Goal: Transaction & Acquisition: Purchase product/service

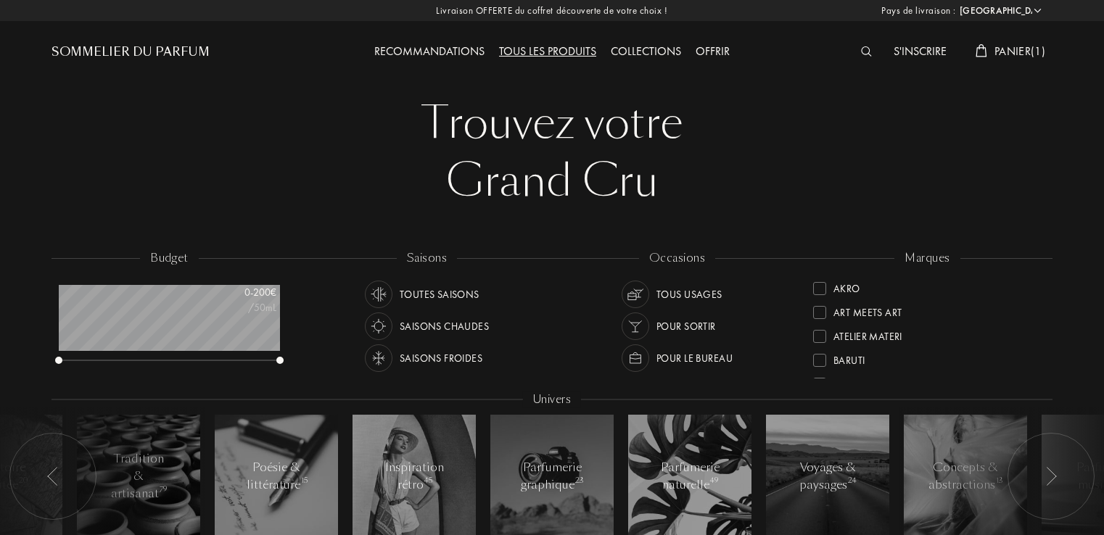
select select "FR"
click at [444, 325] on div "Saisons chaudes" at bounding box center [444, 327] width 89 height 28
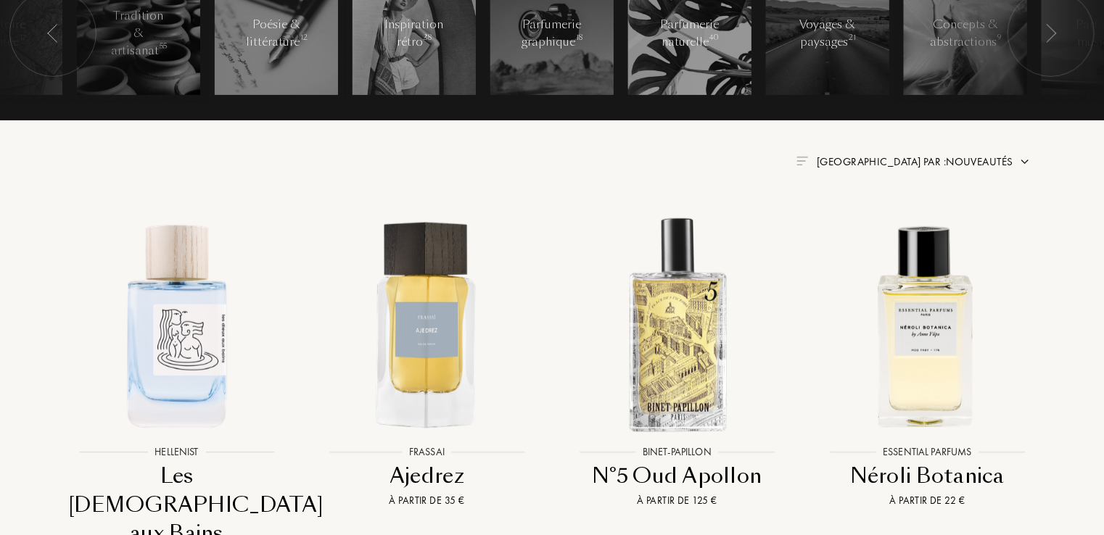
scroll to position [469, 0]
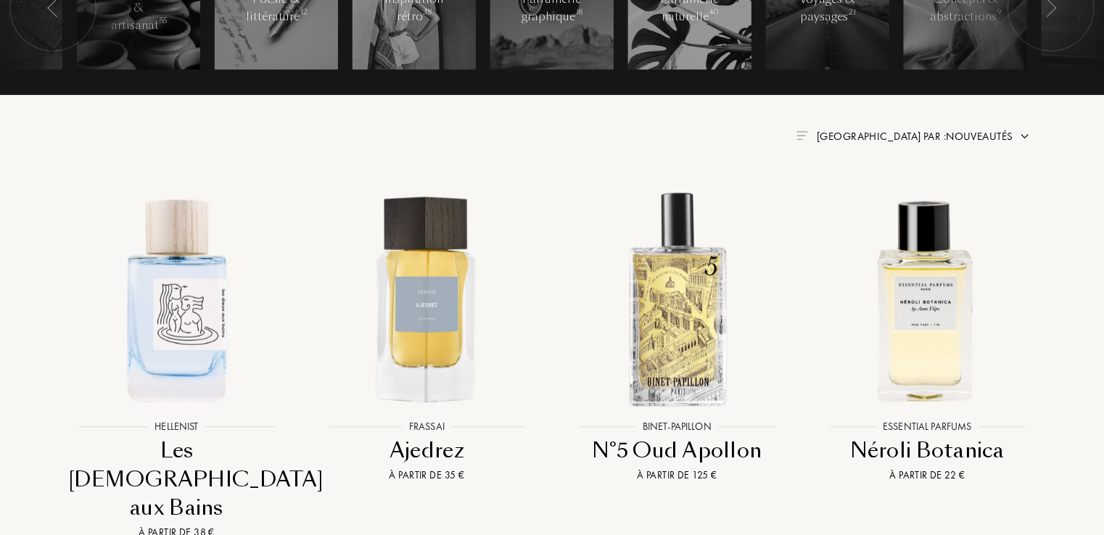
click at [970, 134] on span "Trier par : Nouveautés" at bounding box center [915, 136] width 197 height 15
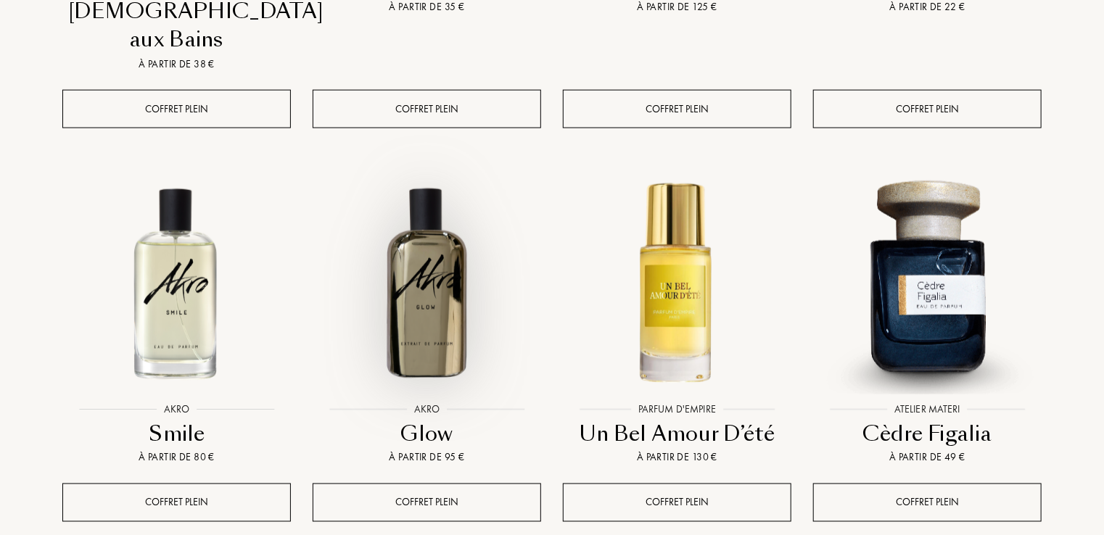
click at [463, 235] on img at bounding box center [427, 283] width 226 height 226
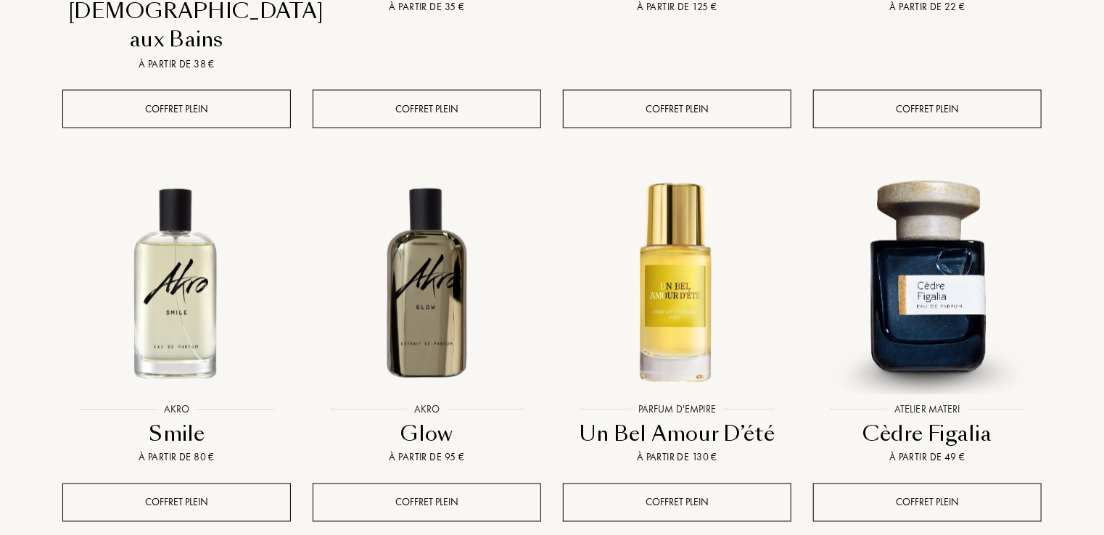
scroll to position [1406, 0]
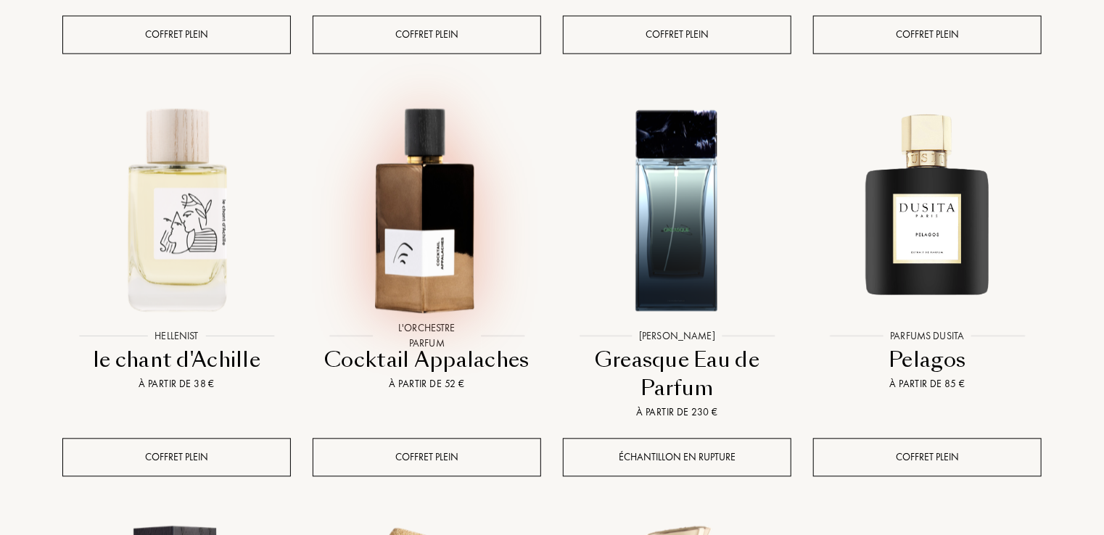
click at [451, 171] on img at bounding box center [427, 208] width 226 height 226
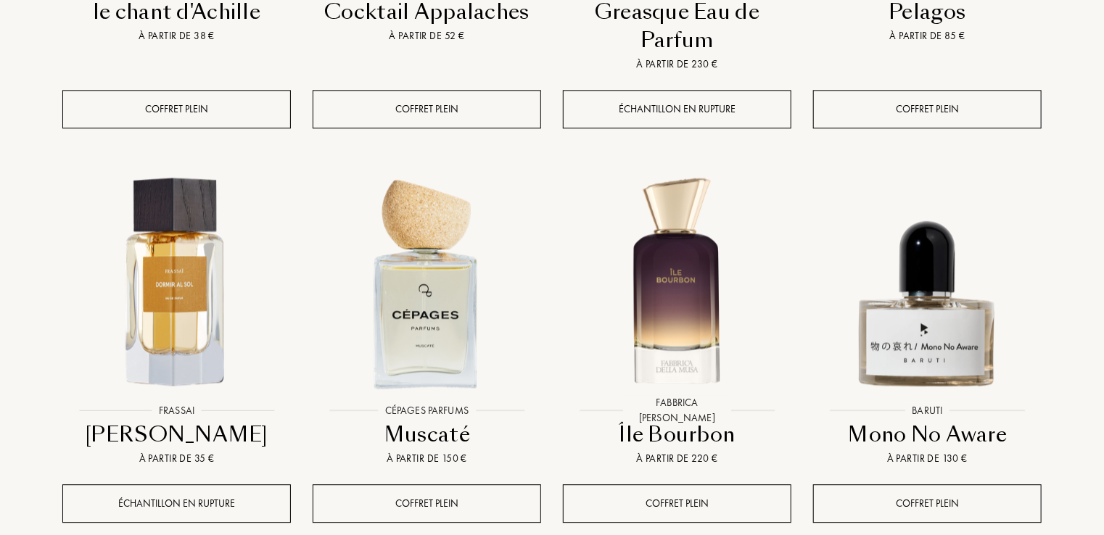
scroll to position [1783, 0]
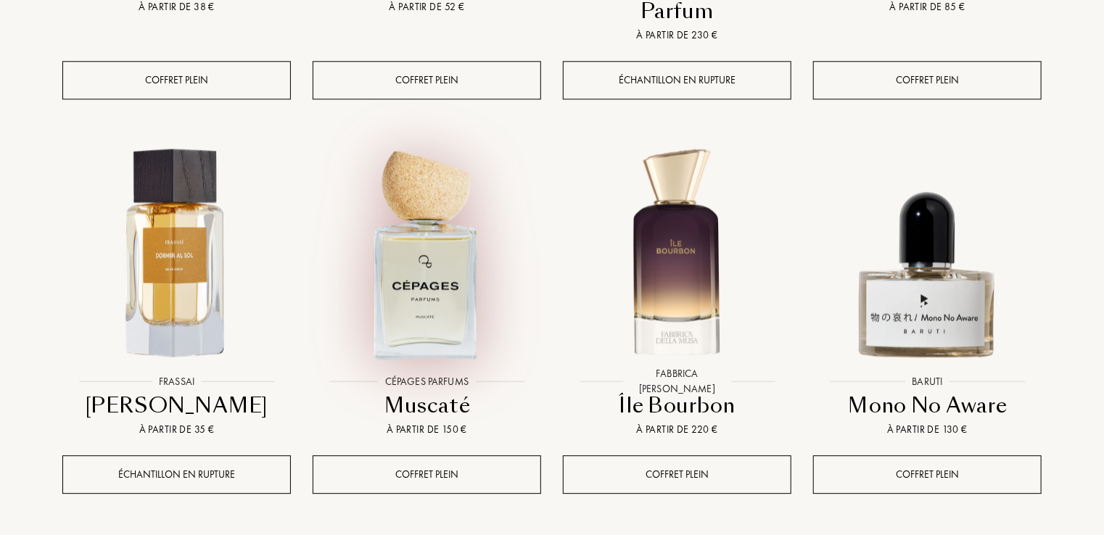
click at [409, 234] on img at bounding box center [427, 254] width 226 height 226
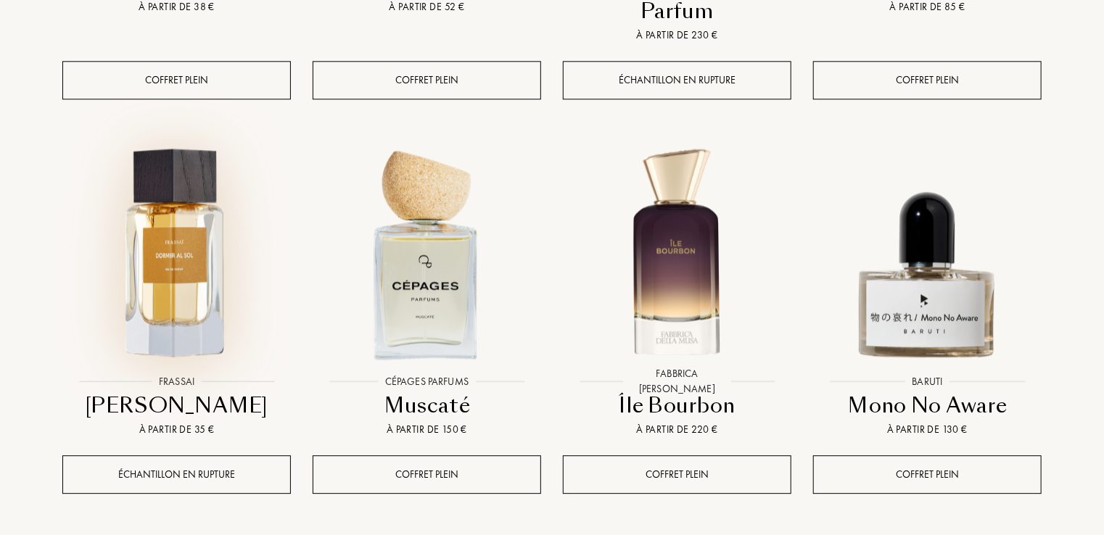
click at [163, 205] on img at bounding box center [177, 254] width 226 height 226
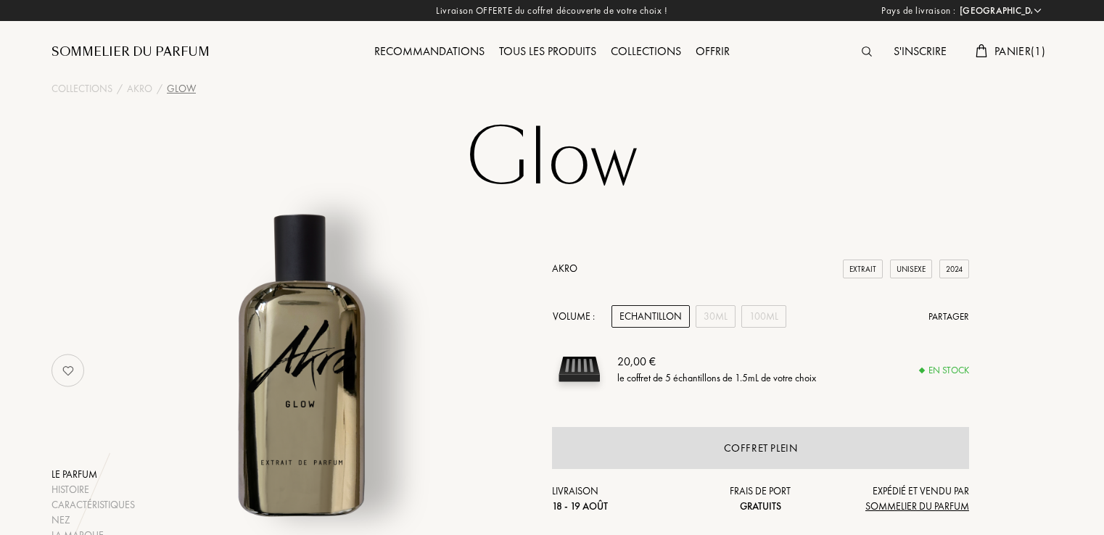
select select "FR"
click at [723, 321] on div "30mL" at bounding box center [716, 316] width 40 height 22
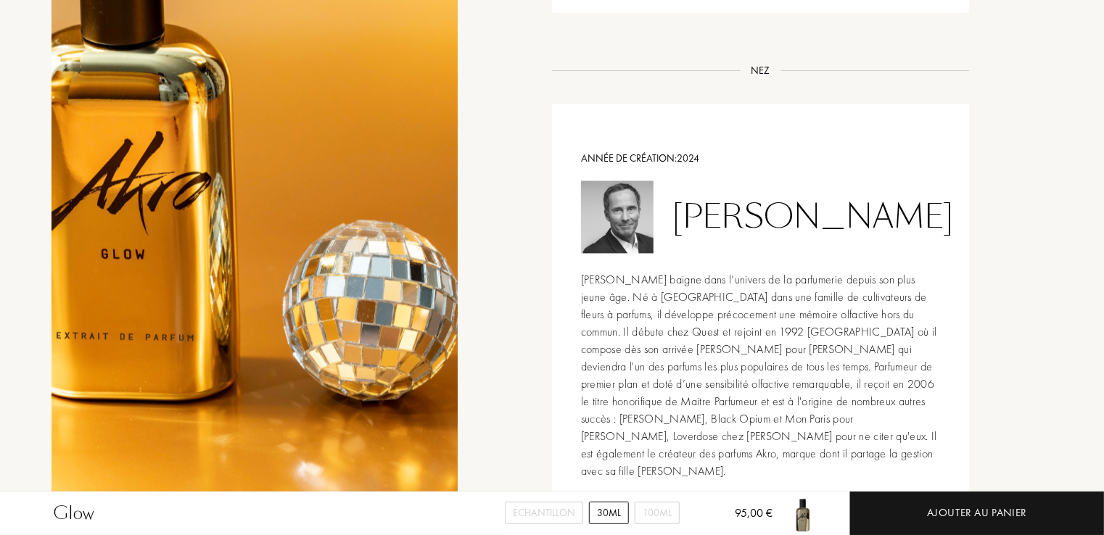
scroll to position [937, 0]
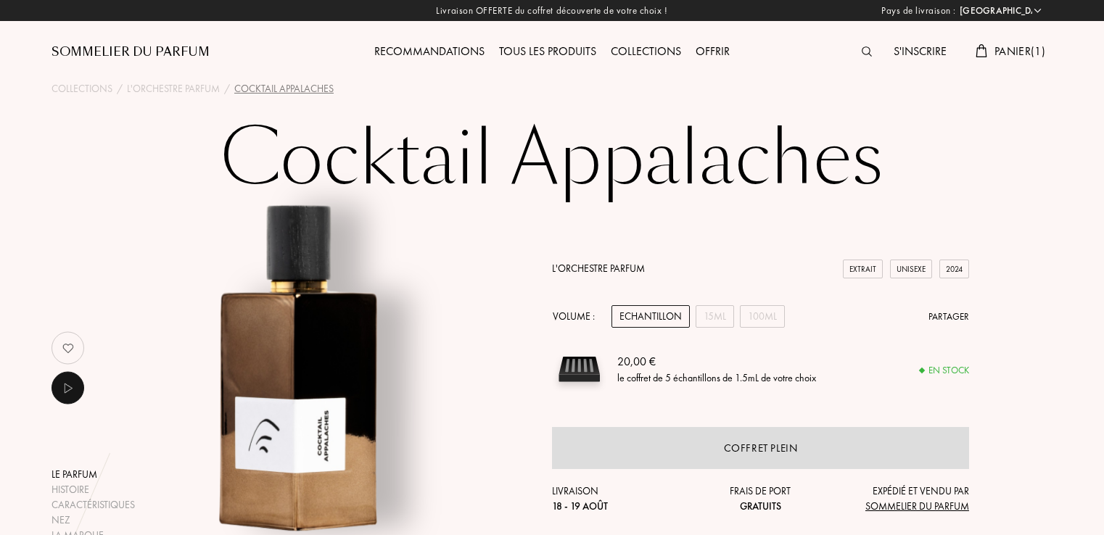
select select "FR"
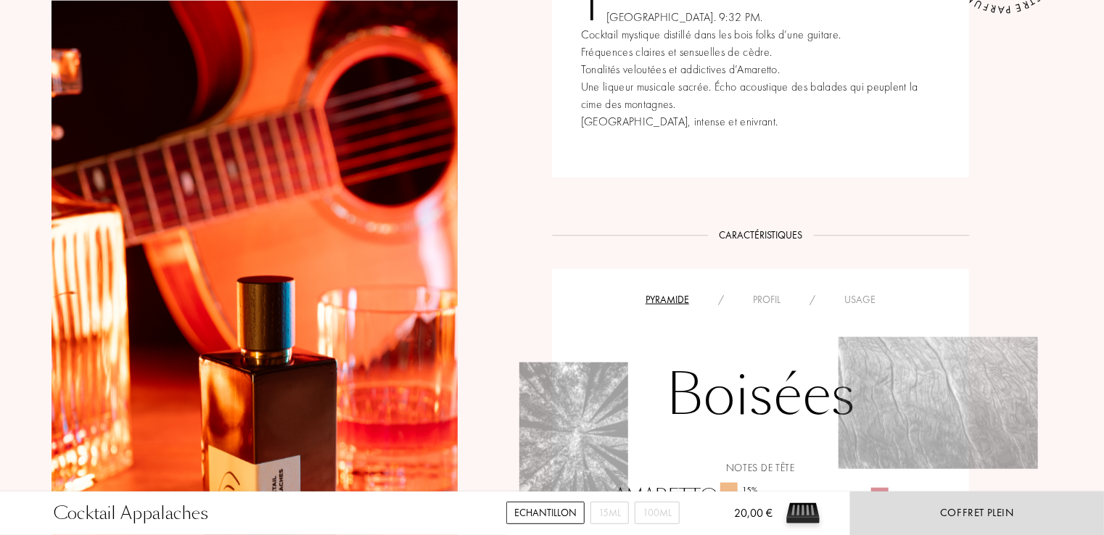
scroll to position [1199, 0]
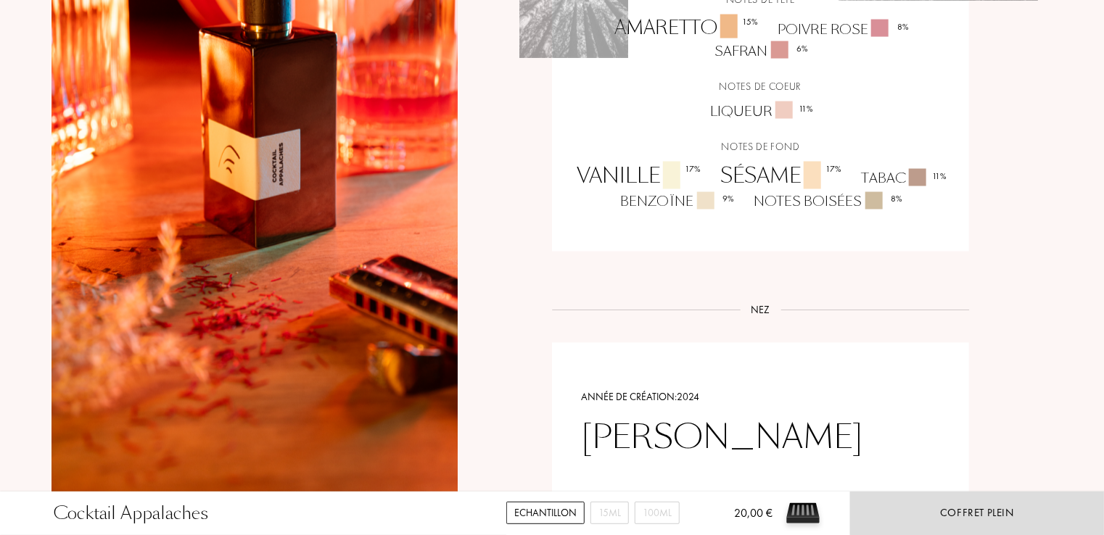
click at [1104, 360] on div "Cocktail Appalaches Echantillon 15mL 100mL 20,00 € Coffret plein Collections / …" at bounding box center [552, 11] width 1104 height 2420
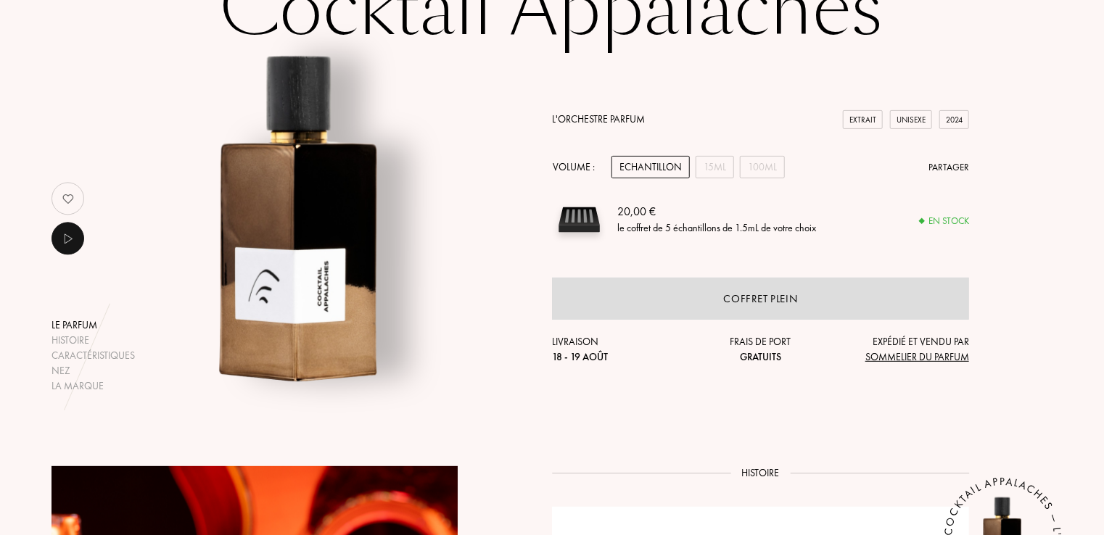
scroll to position [0, 0]
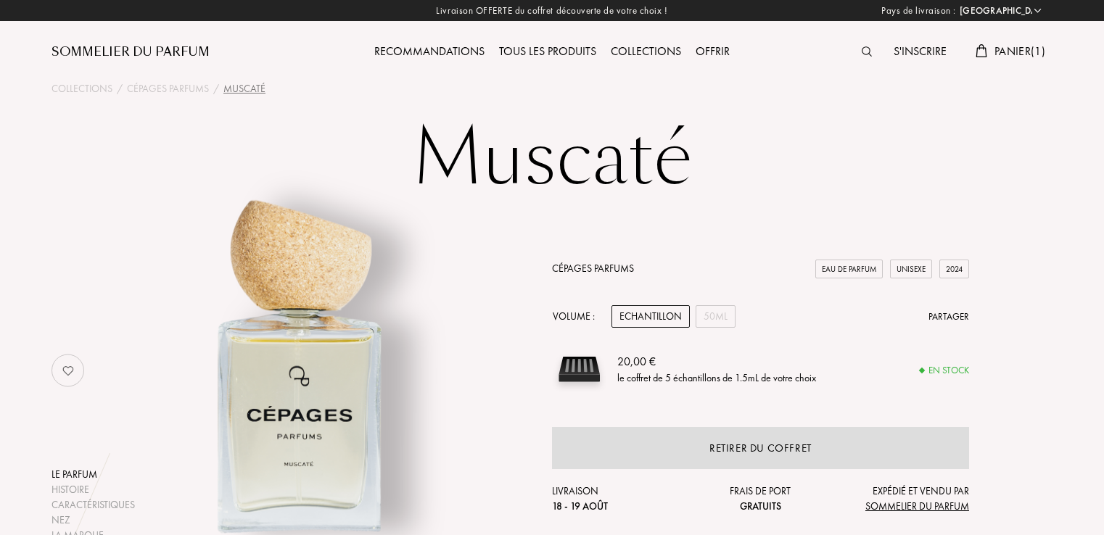
select select "FR"
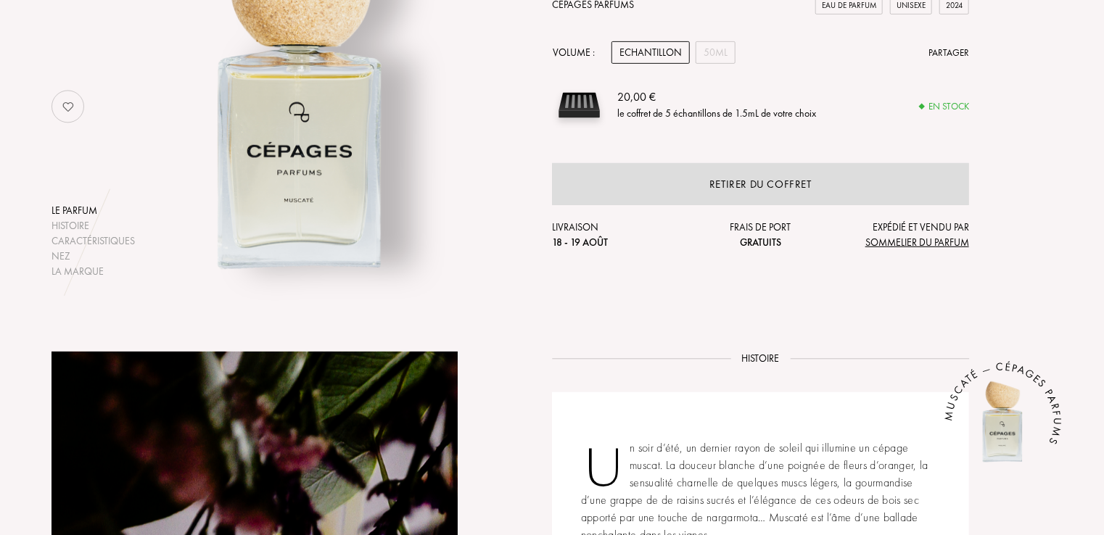
scroll to position [261, 0]
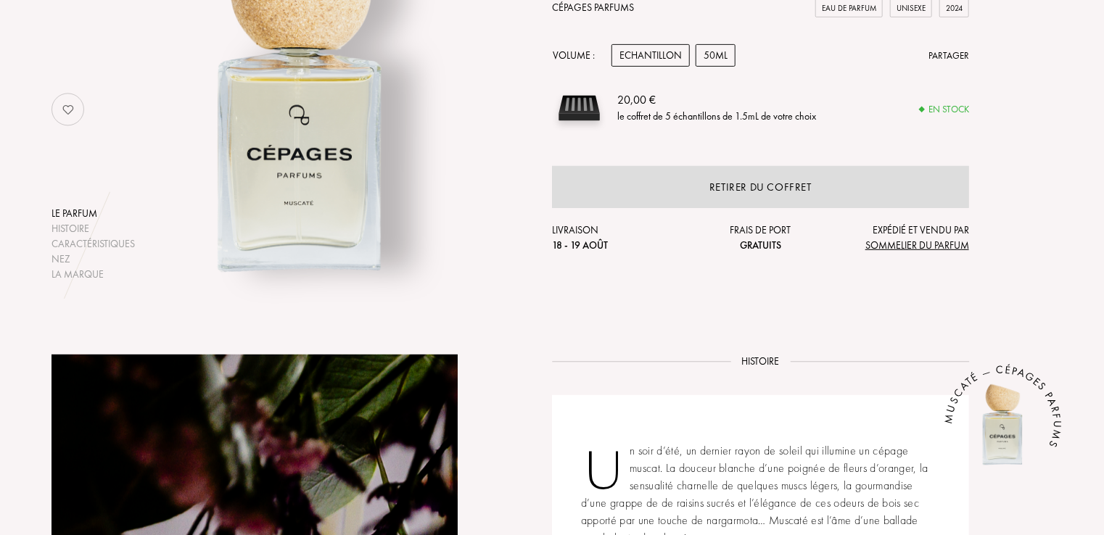
click at [724, 50] on div "50mL" at bounding box center [716, 55] width 40 height 22
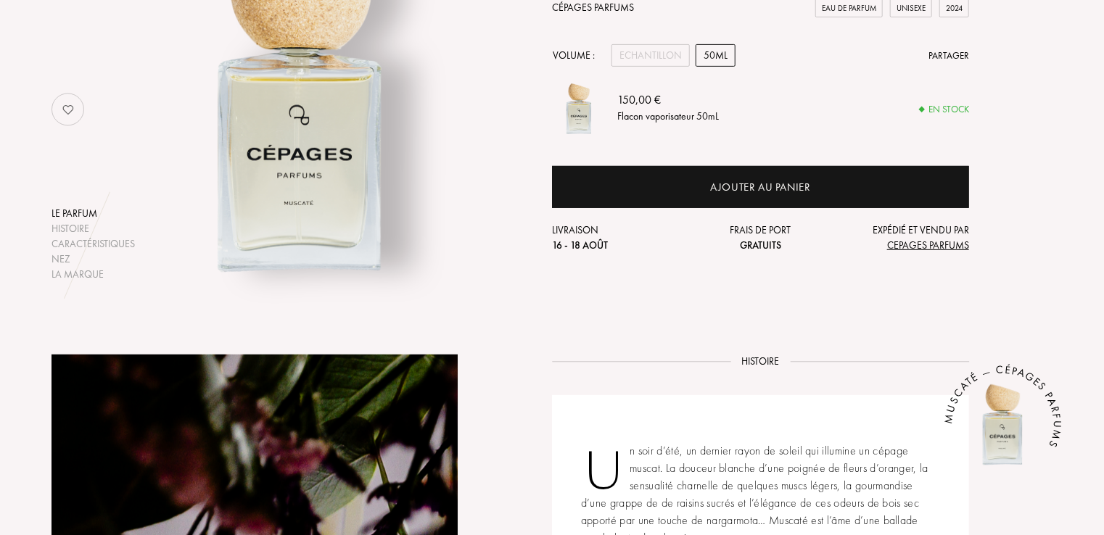
scroll to position [0, 0]
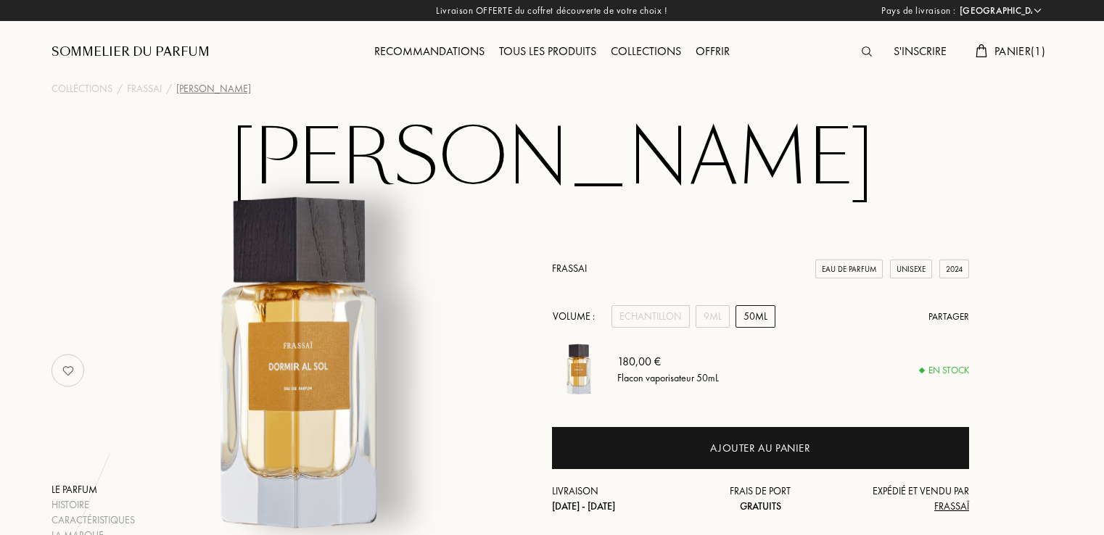
select select "FR"
click at [696, 326] on div "9mL" at bounding box center [713, 316] width 34 height 22
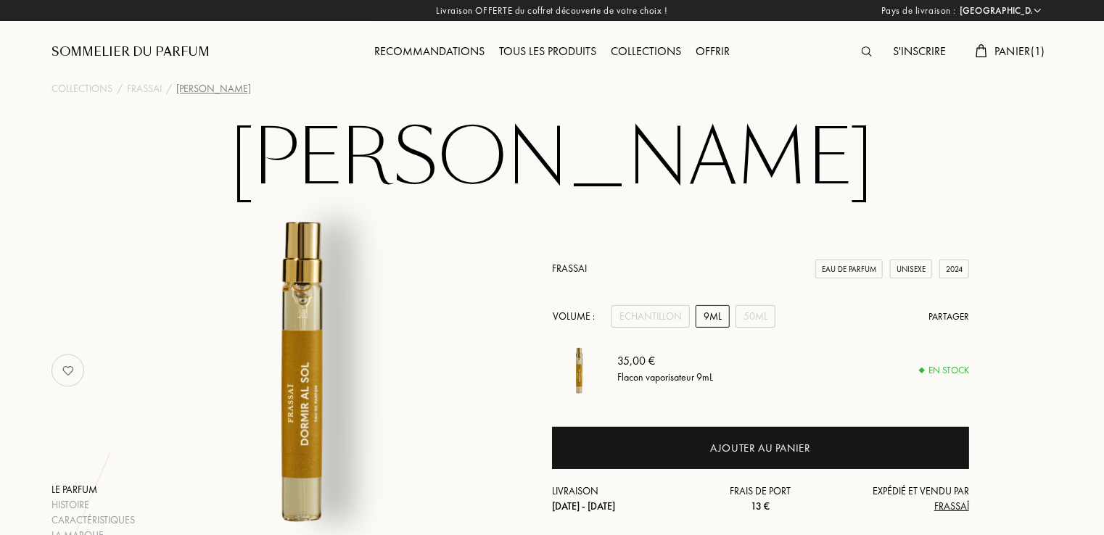
click at [1031, 54] on span "Panier ( 1 )" at bounding box center [1020, 51] width 51 height 15
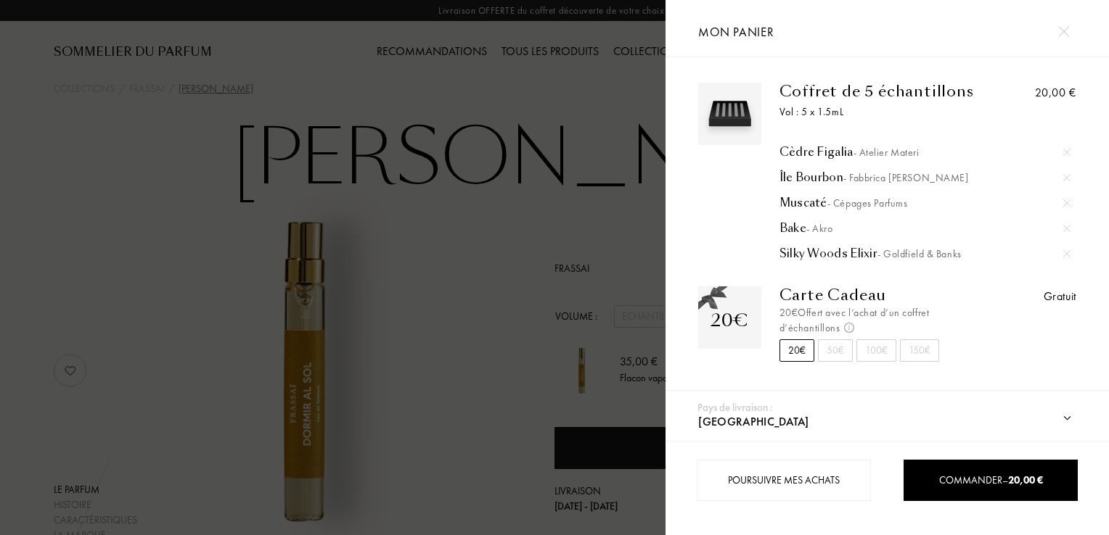
click at [1068, 36] on img at bounding box center [1063, 31] width 11 height 11
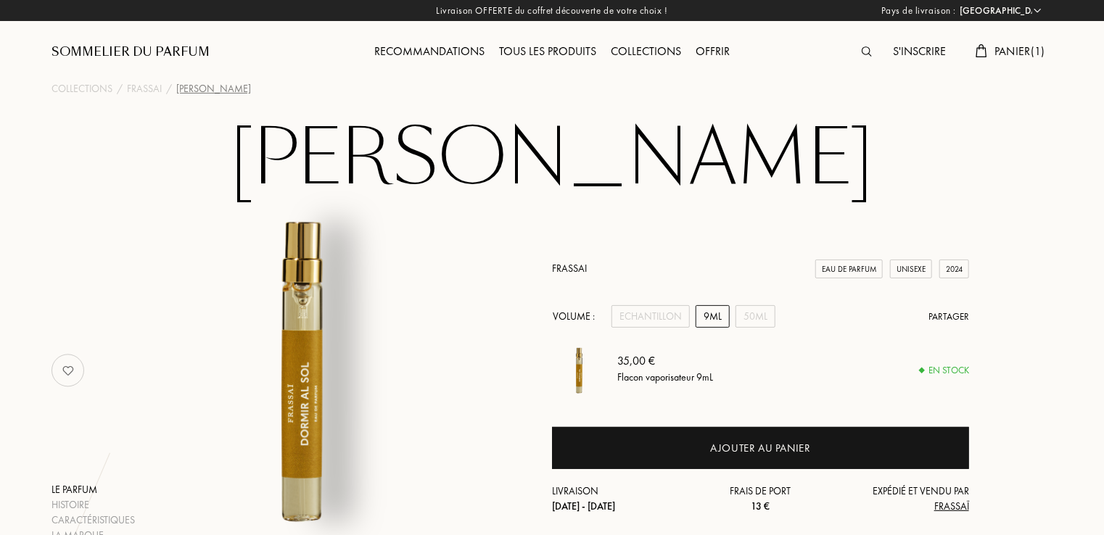
click at [549, 51] on div "Tous les produits" at bounding box center [548, 52] width 112 height 19
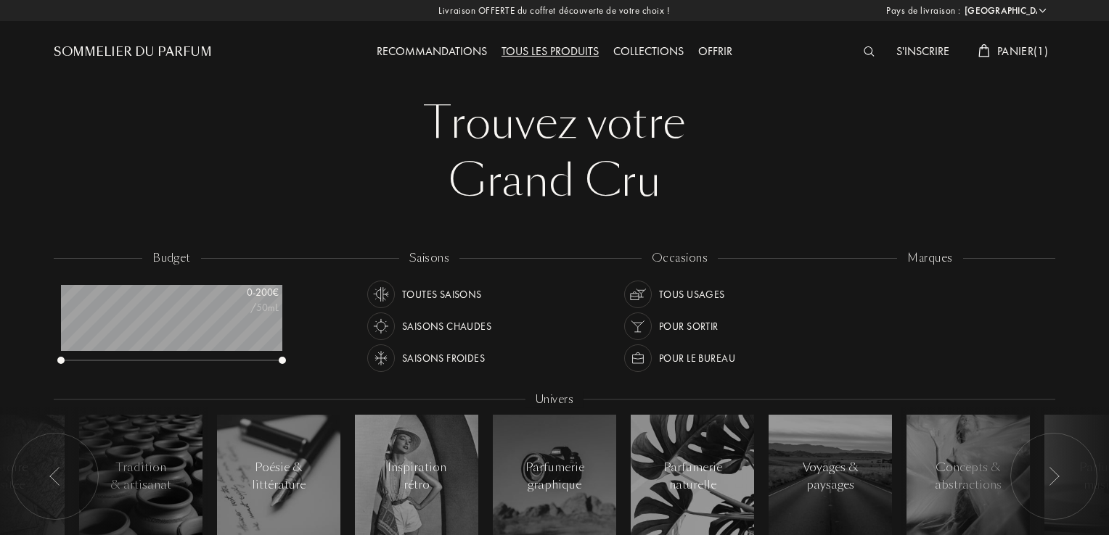
select select "FR"
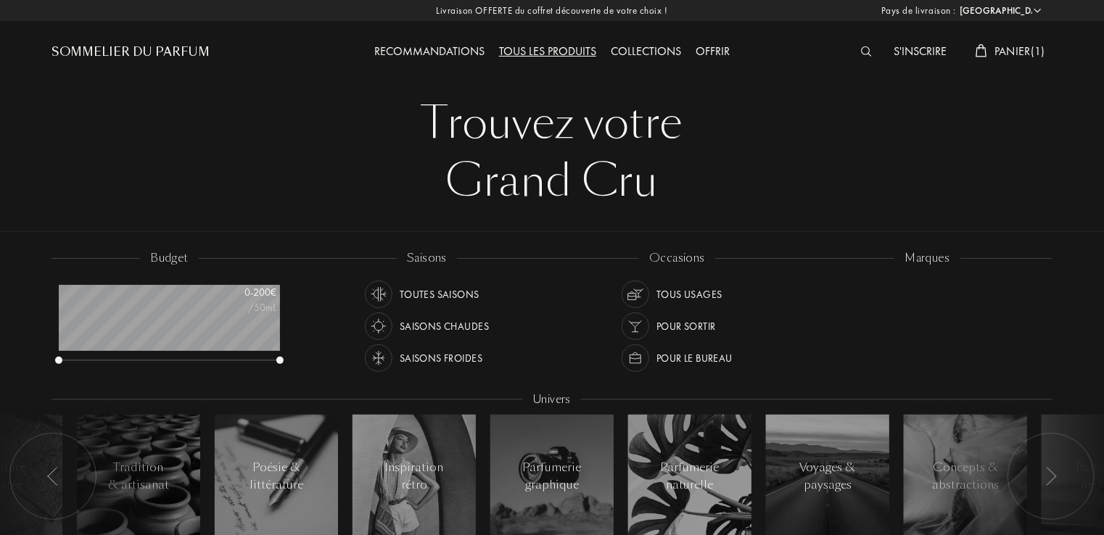
scroll to position [73, 221]
click at [445, 324] on div "Saisons chaudes" at bounding box center [444, 327] width 89 height 28
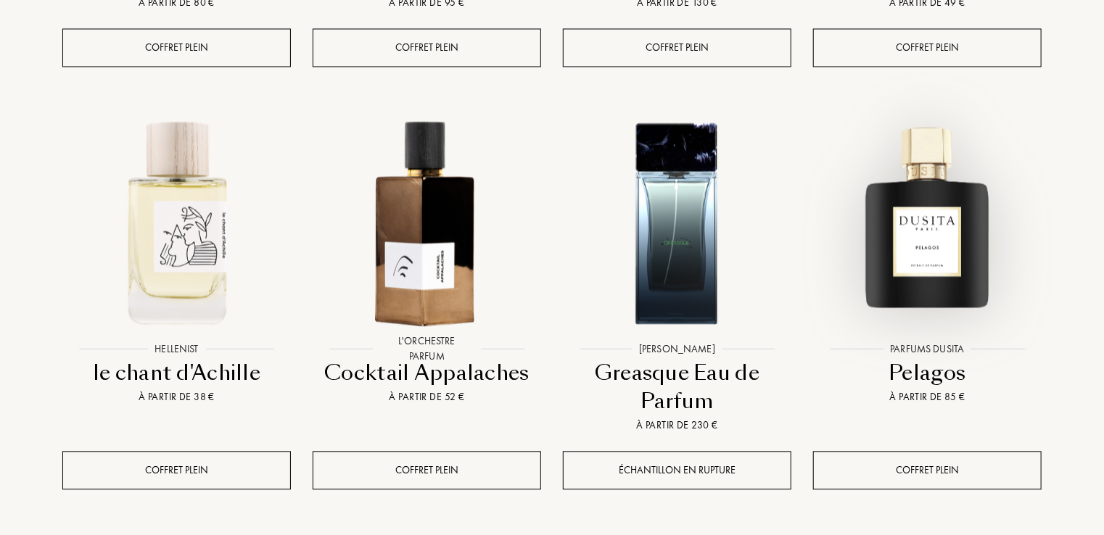
scroll to position [1397, 0]
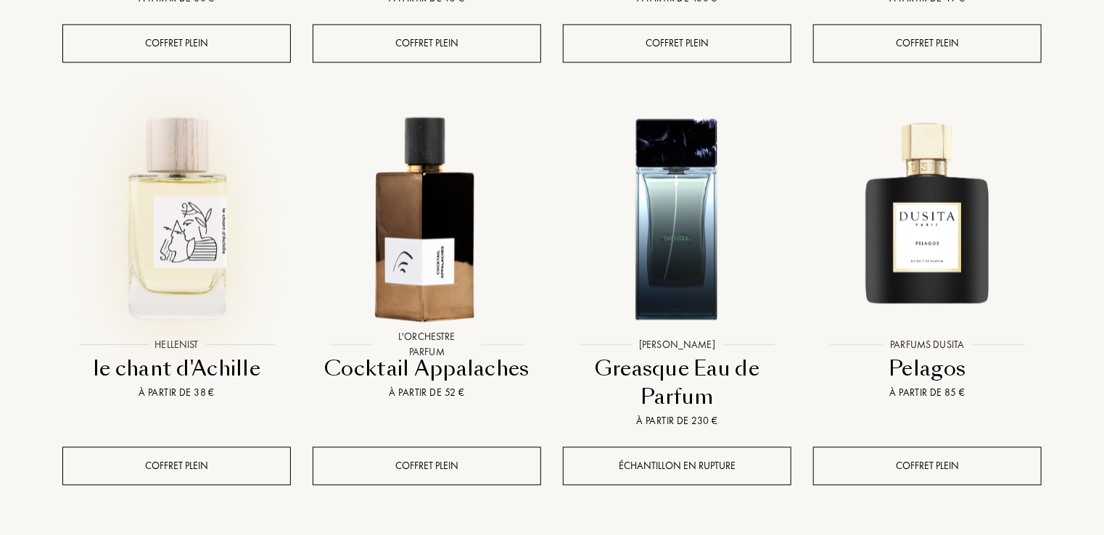
click at [194, 198] on img at bounding box center [177, 217] width 226 height 226
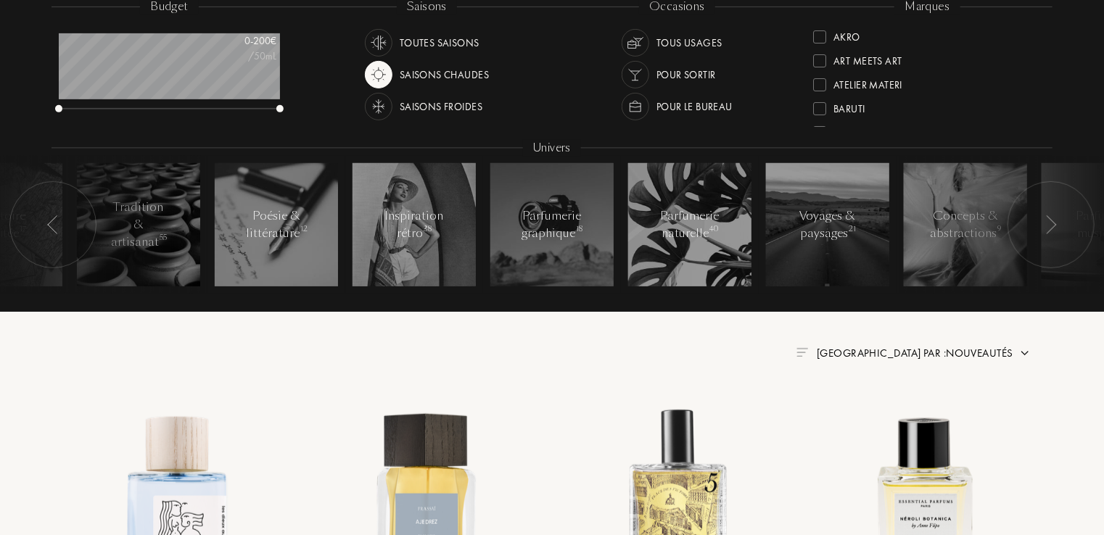
scroll to position [0, 0]
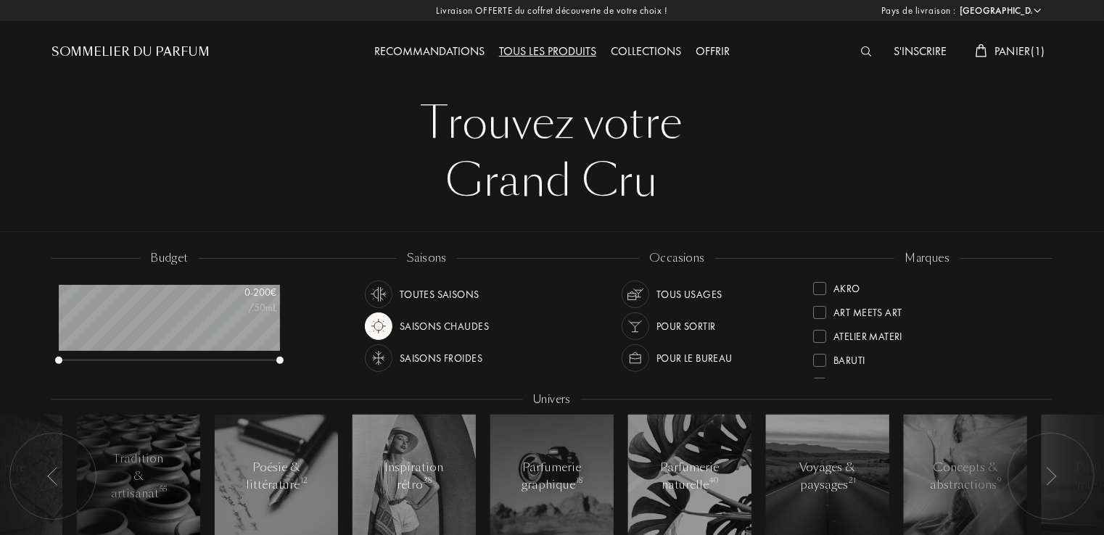
click at [1043, 385] on div at bounding box center [552, 386] width 1001 height 11
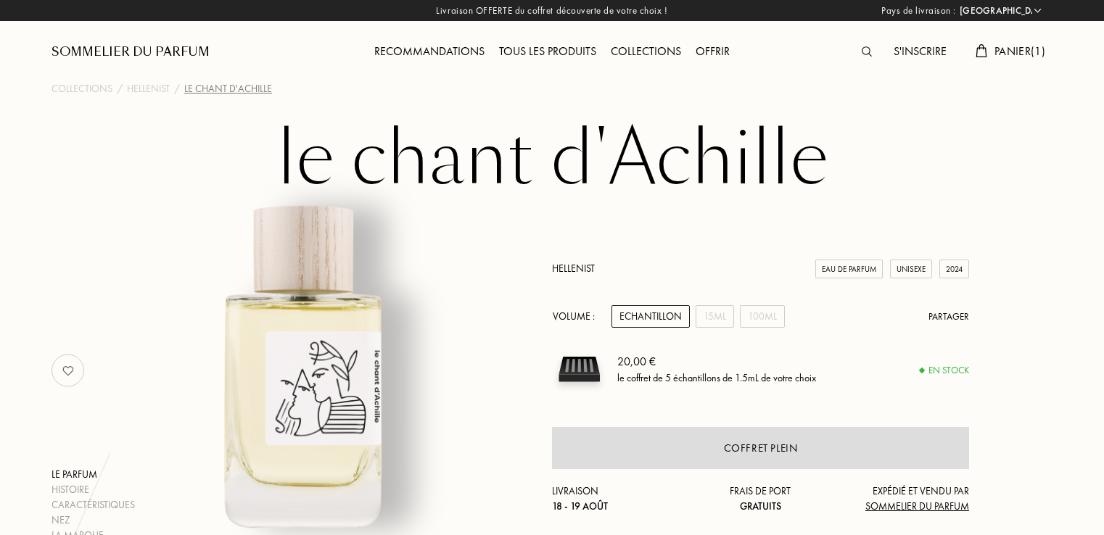
select select "FR"
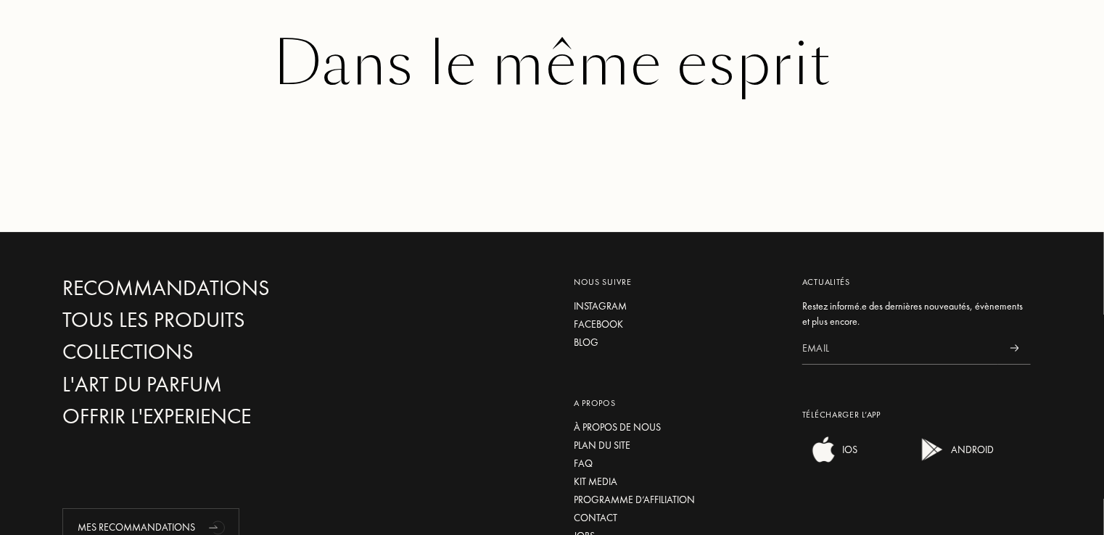
scroll to position [2293, 0]
